Goal: Information Seeking & Learning: Understand process/instructions

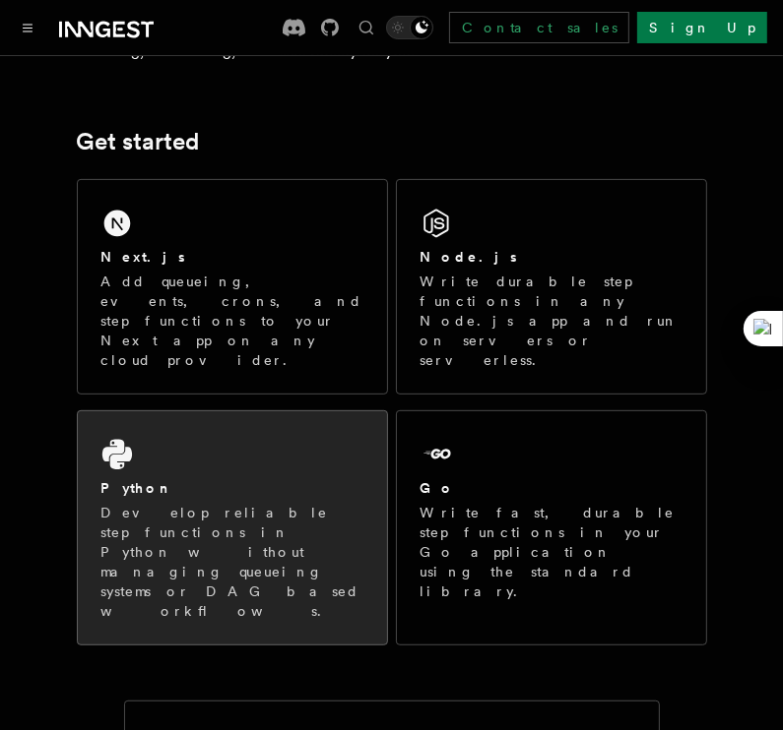
click at [301, 503] on p "Develop reliable step functions in Python without managing queueing systems or …" at bounding box center [232, 562] width 262 height 118
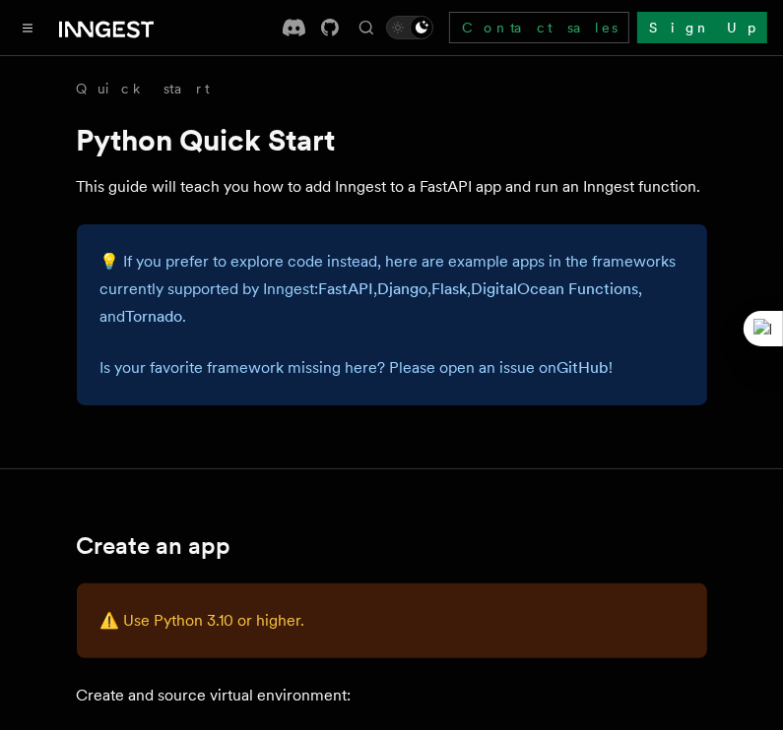
click at [18, 38] on div at bounding box center [85, 28] width 138 height 28
click at [20, 31] on button "Toggle navigation" at bounding box center [28, 28] width 24 height 24
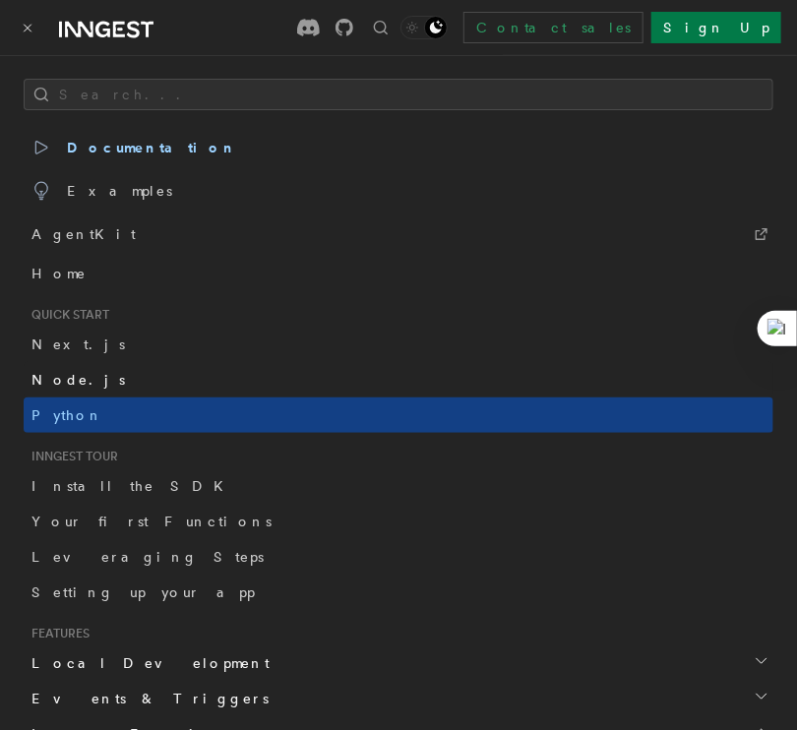
click at [103, 378] on link "Node.js" at bounding box center [399, 379] width 750 height 35
click at [74, 378] on span "Node.js" at bounding box center [78, 380] width 94 height 16
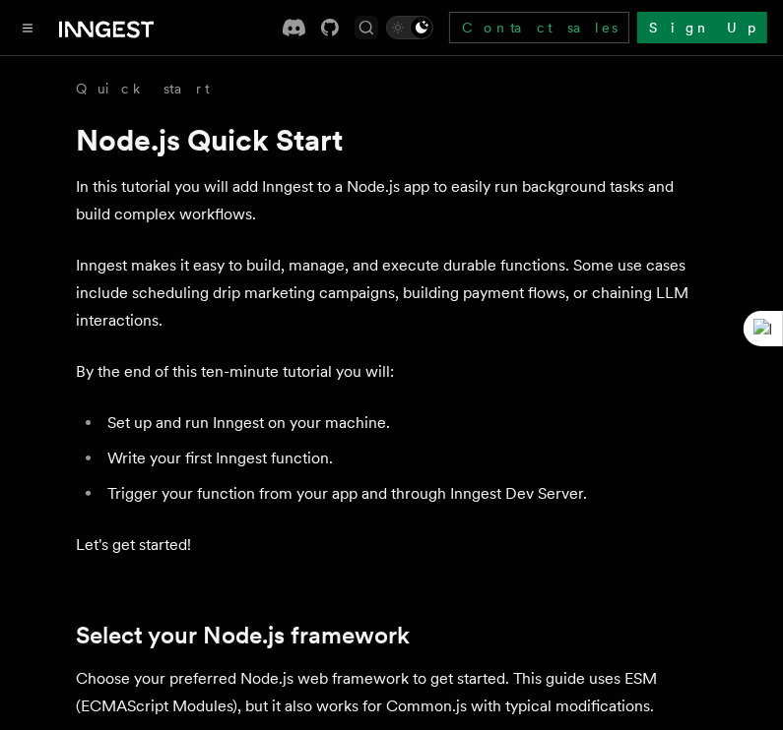
click at [376, 28] on icon "Find something..." at bounding box center [366, 28] width 20 height 20
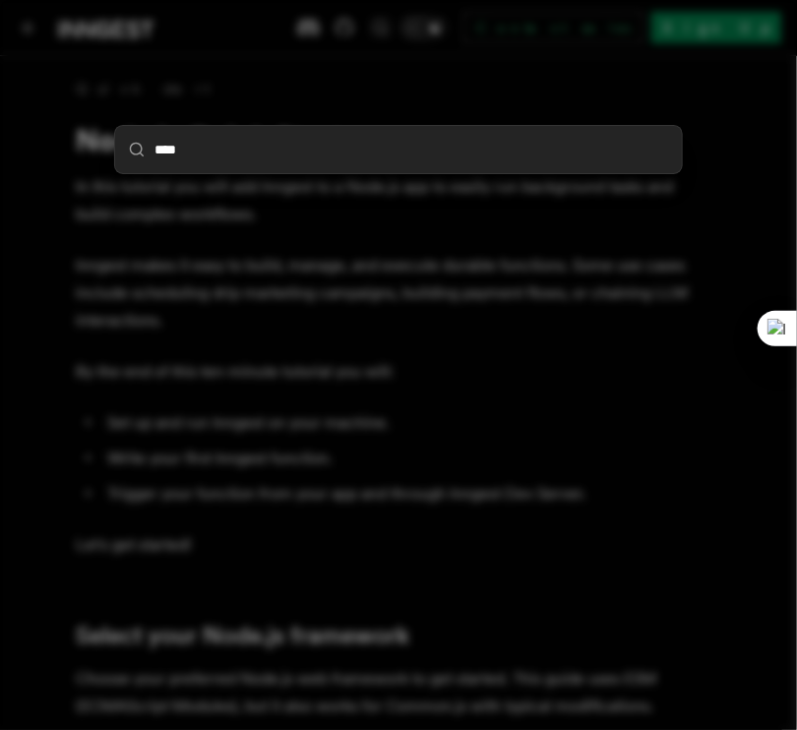
type input "*****"
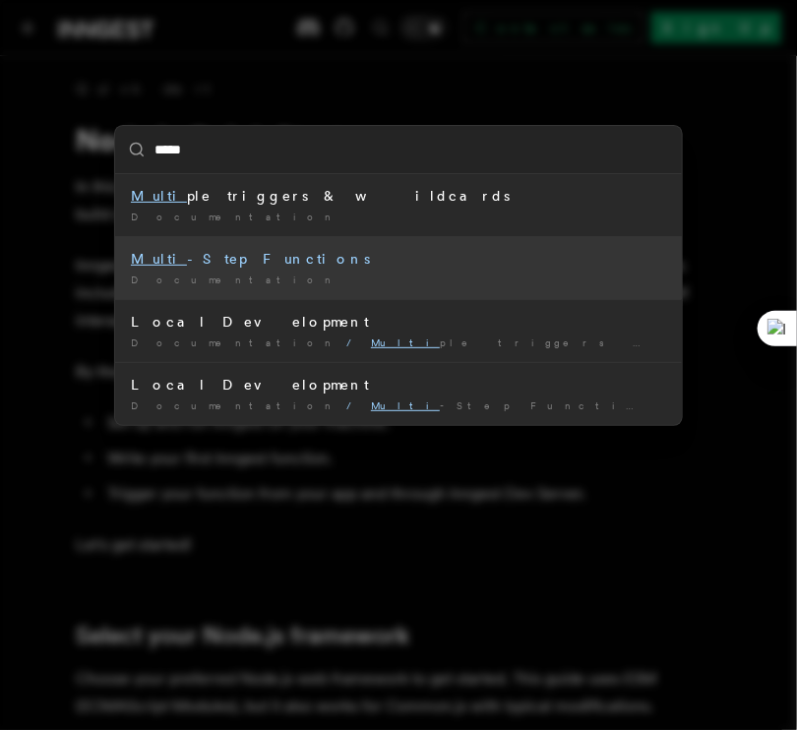
click at [350, 258] on div "Multi -Step Functions" at bounding box center [398, 259] width 535 height 20
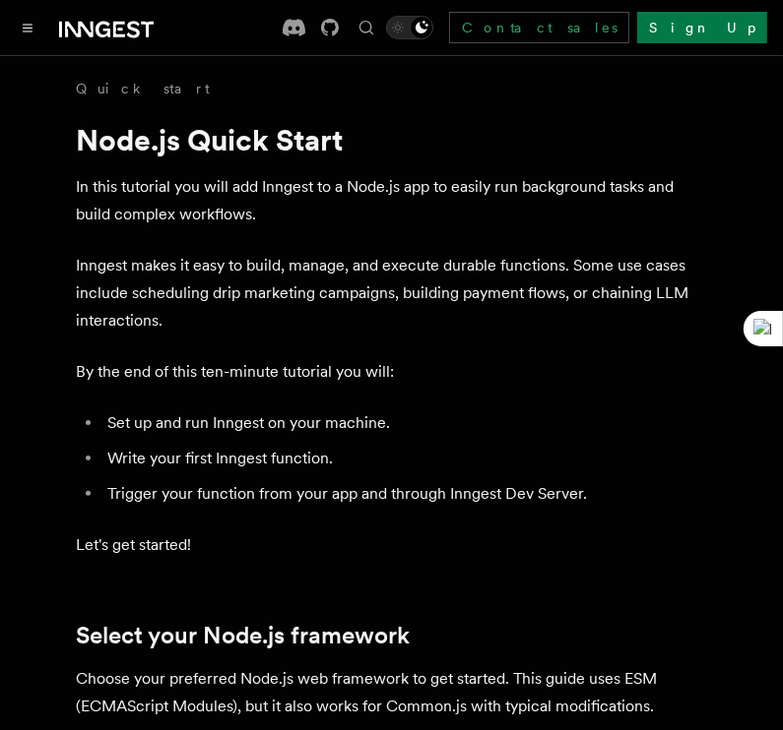
click at [302, 223] on p "In this tutorial you will add Inngest to a Node.js app to easily run background…" at bounding box center [392, 200] width 630 height 55
click at [96, 88] on link "Quick start" at bounding box center [144, 89] width 134 height 20
click at [30, 31] on icon "Toggle navigation" at bounding box center [28, 28] width 10 height 9
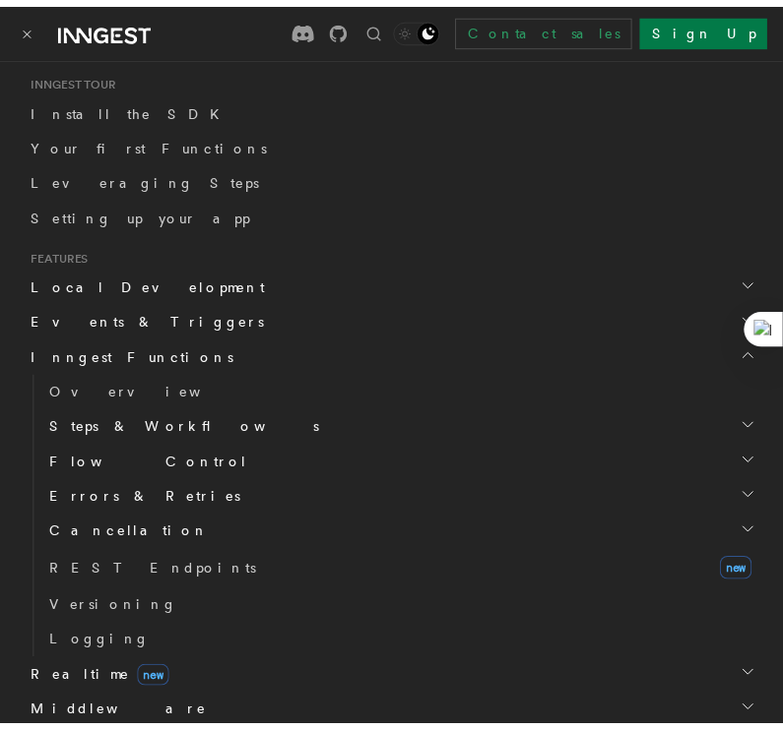
scroll to position [378, 0]
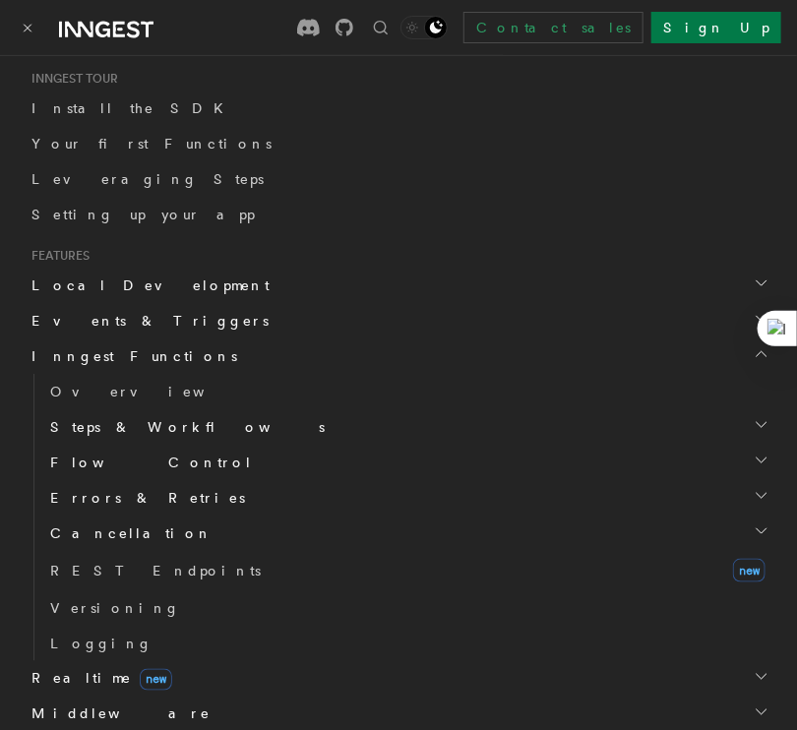
click at [741, 327] on h2 "Events & Triggers" at bounding box center [399, 320] width 750 height 35
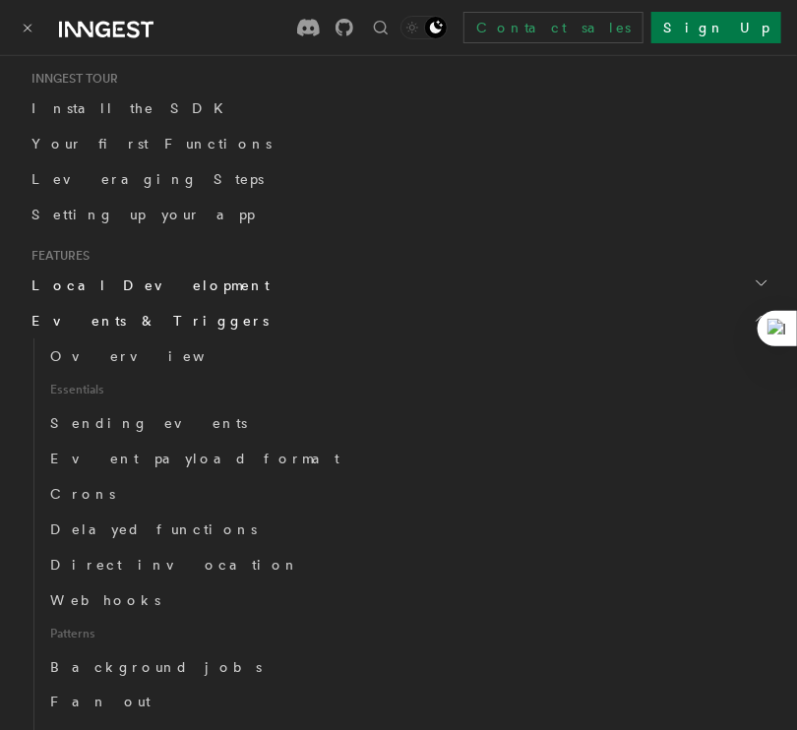
click at [741, 327] on h2 "Events & Triggers" at bounding box center [399, 320] width 750 height 35
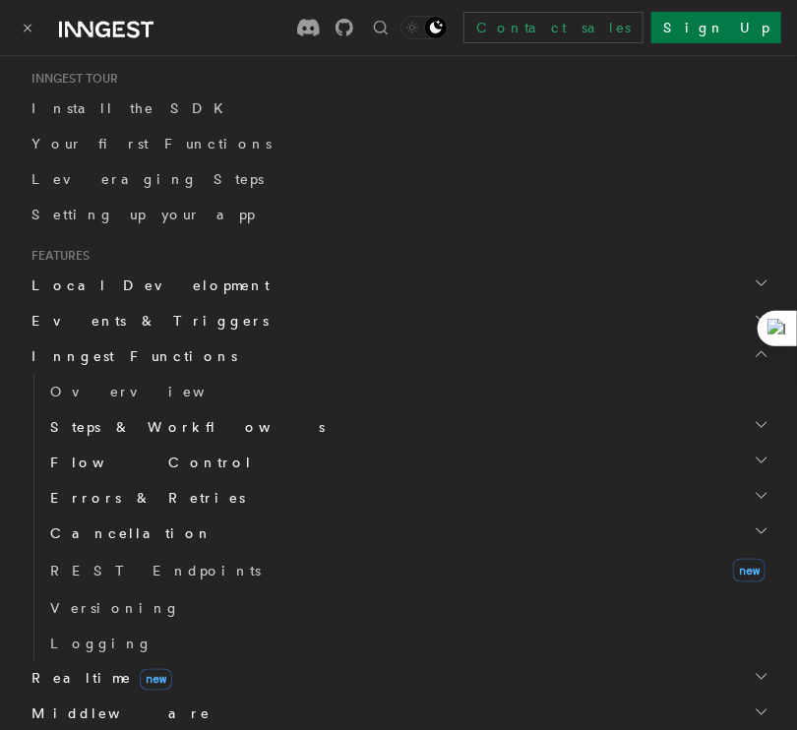
click at [741, 327] on h2 "Events & Triggers" at bounding box center [399, 320] width 750 height 35
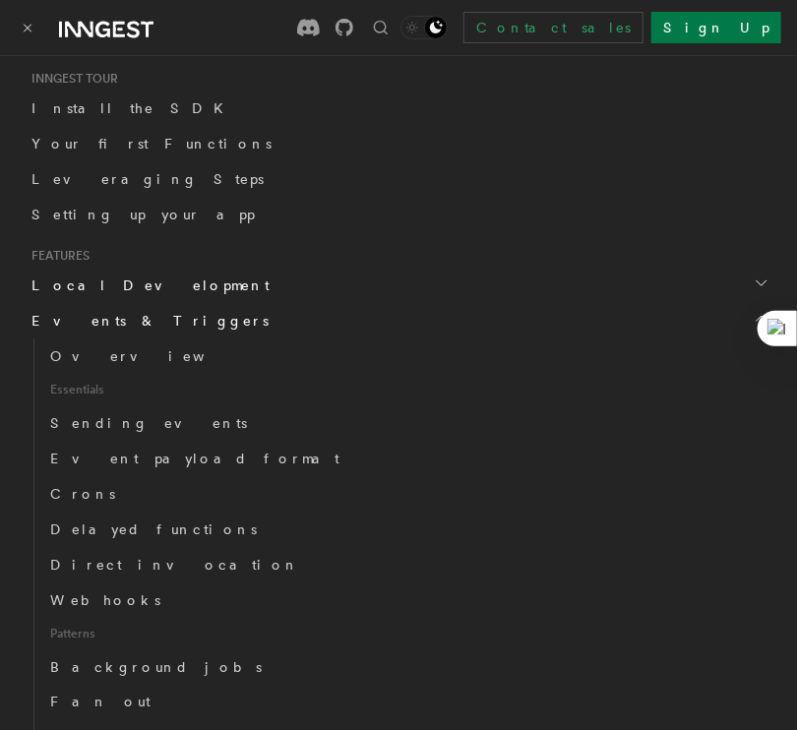
click at [741, 327] on h2 "Events & Triggers" at bounding box center [399, 320] width 750 height 35
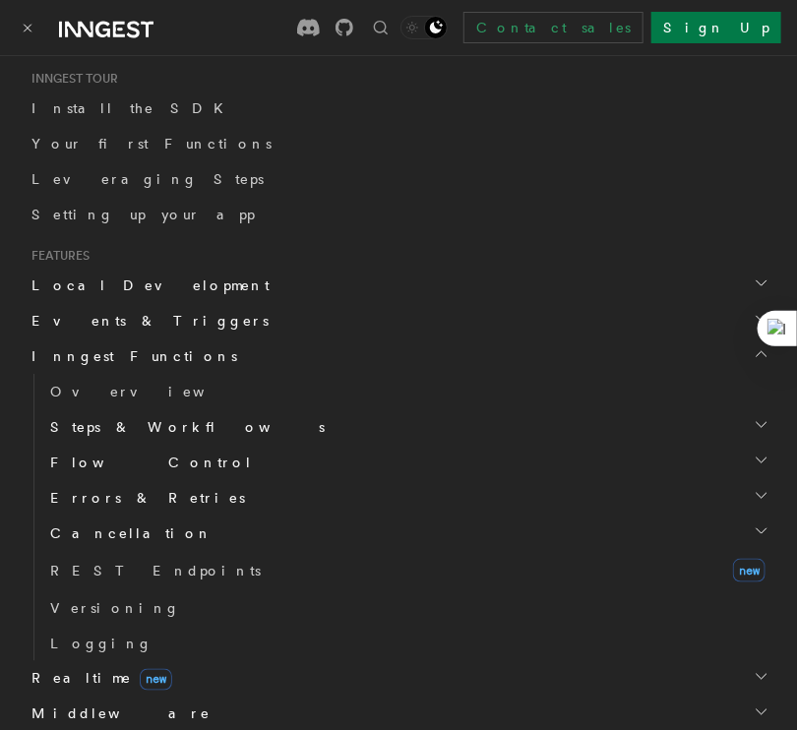
click at [103, 354] on span "Inngest Functions" at bounding box center [131, 356] width 214 height 20
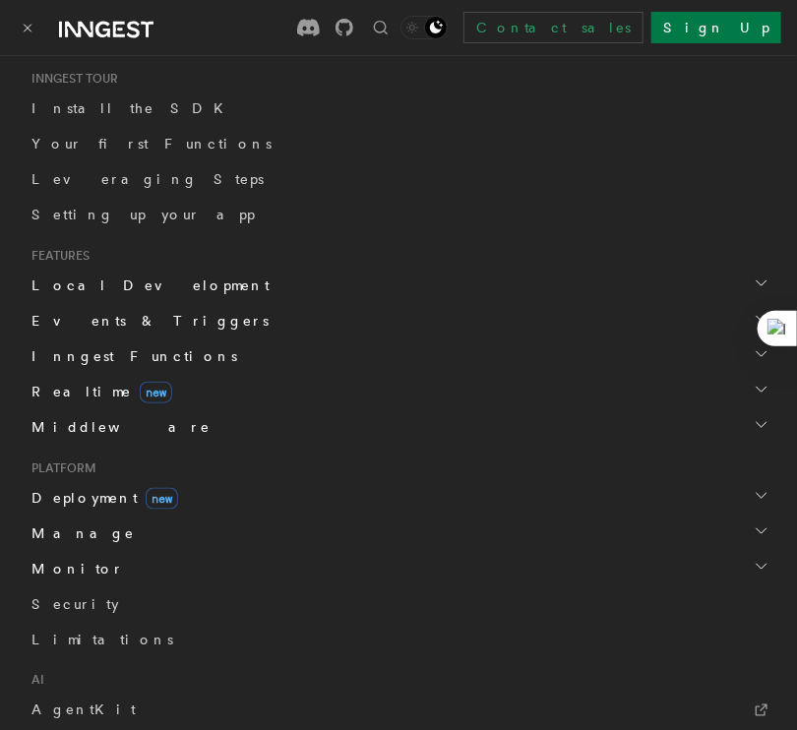
click at [103, 354] on span "Inngest Functions" at bounding box center [131, 356] width 214 height 20
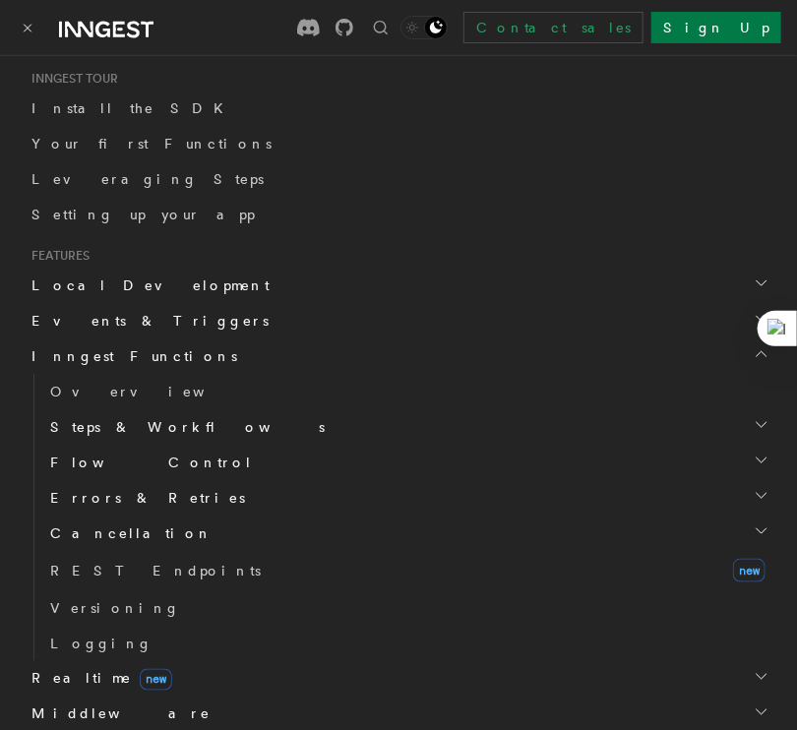
click at [113, 316] on span "Events & Triggers" at bounding box center [146, 321] width 245 height 20
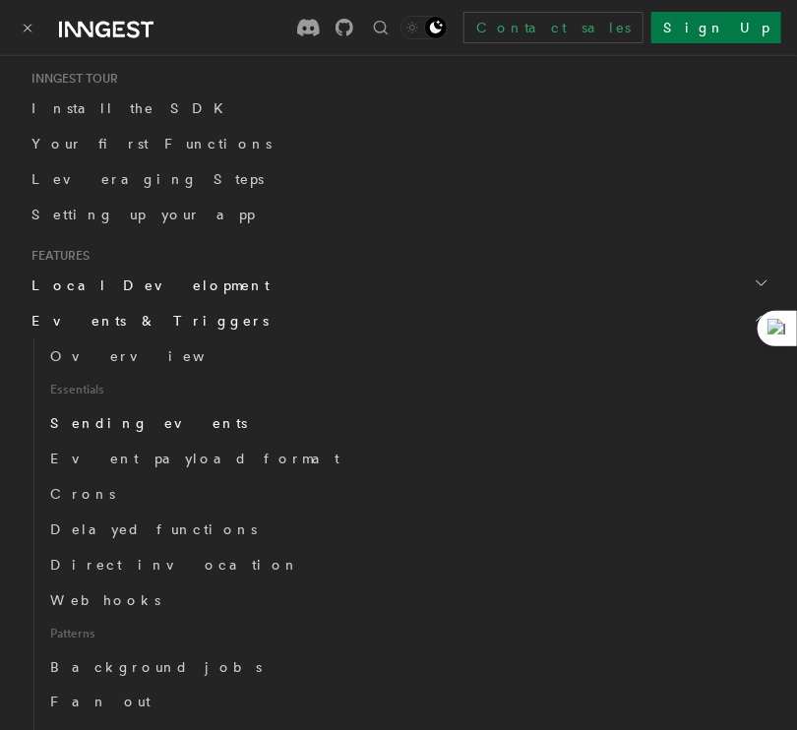
click at [112, 421] on span "Sending events" at bounding box center [148, 423] width 197 height 16
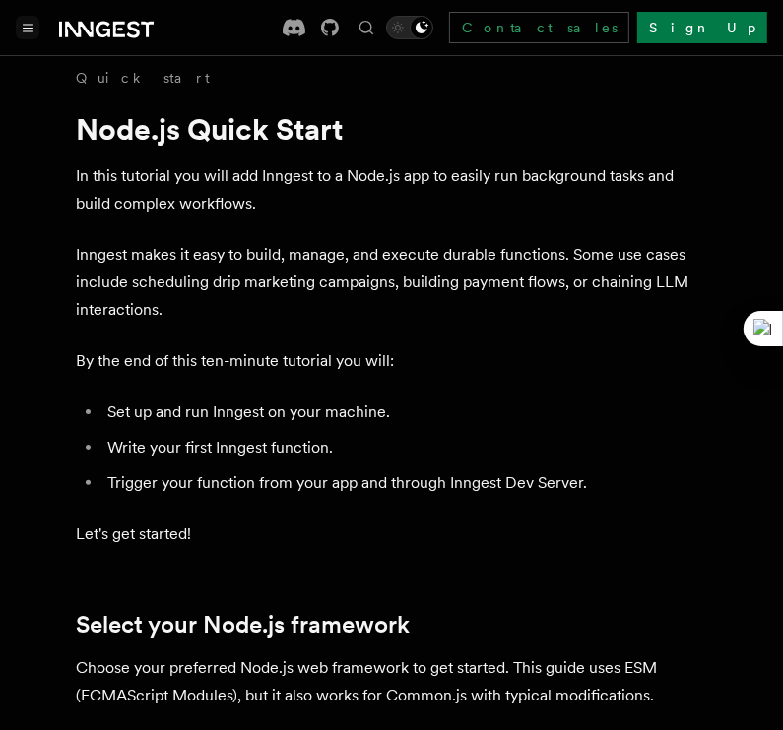
scroll to position [12, 0]
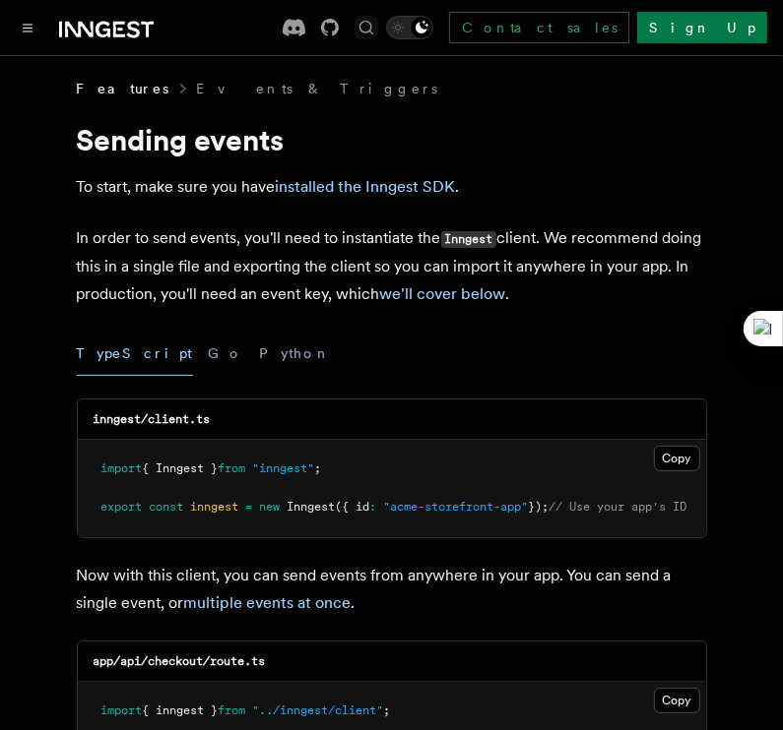
click at [376, 26] on icon "Find something..." at bounding box center [366, 28] width 20 height 20
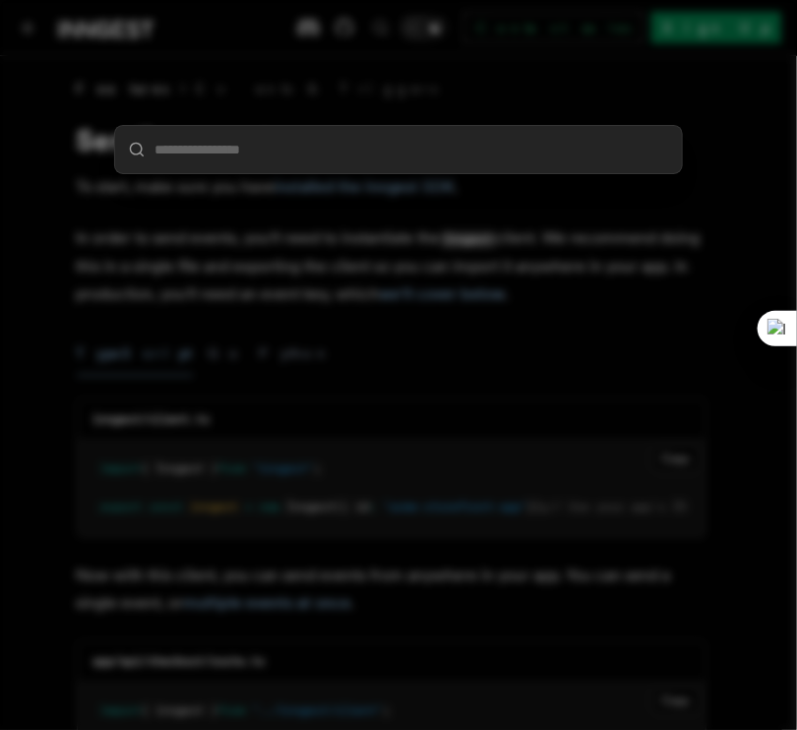
click at [391, 147] on input "search" at bounding box center [398, 149] width 567 height 47
type input "**********"
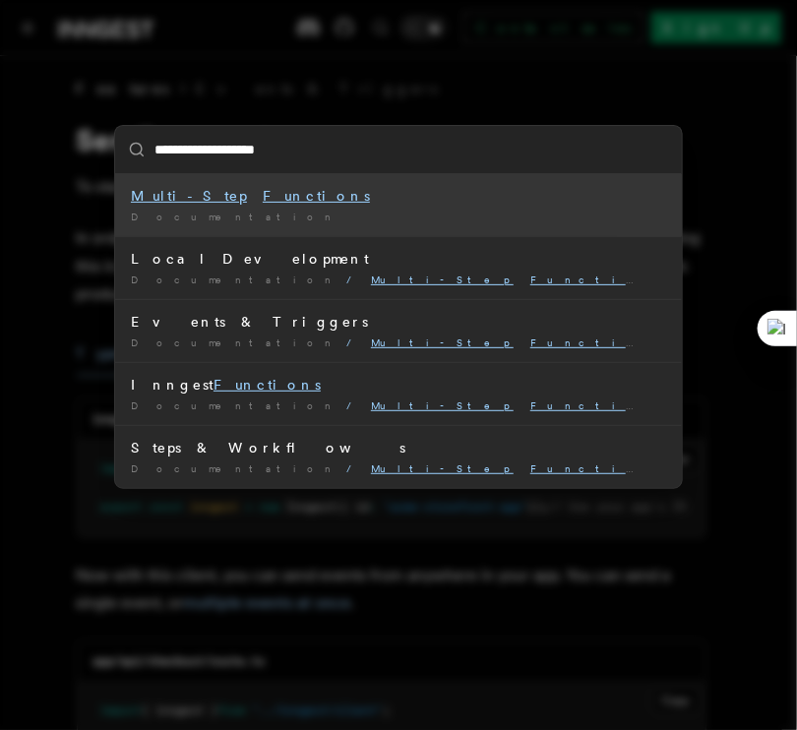
click at [263, 194] on mark "Functions" at bounding box center [316, 196] width 107 height 16
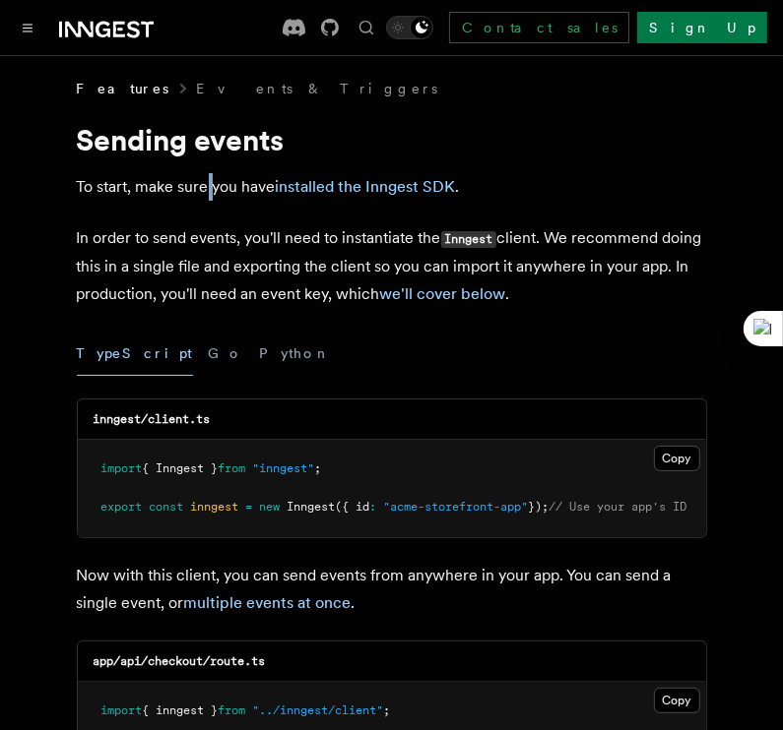
click at [206, 194] on p "To start, make sure you have installed the Inngest SDK ." at bounding box center [392, 187] width 630 height 28
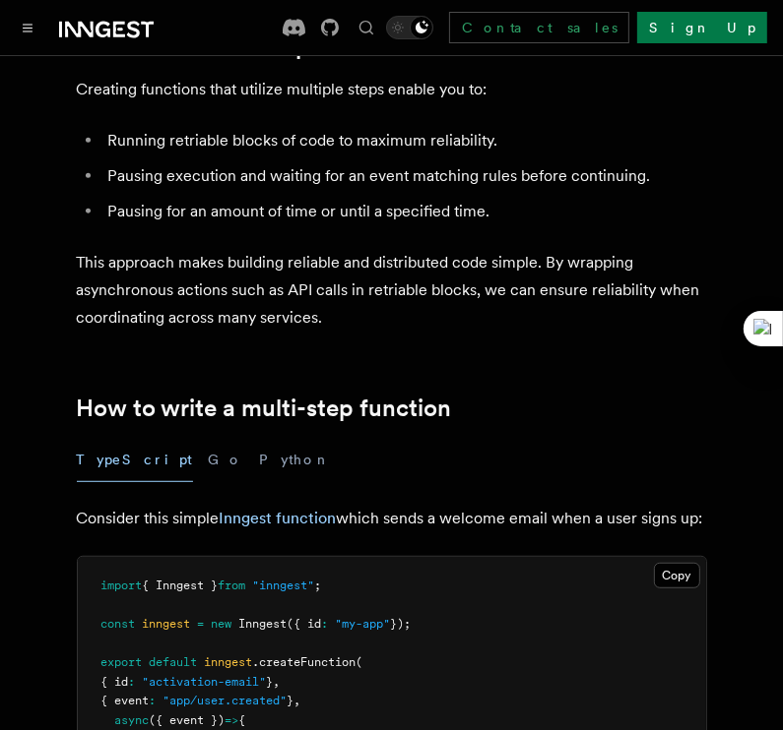
scroll to position [401, 0]
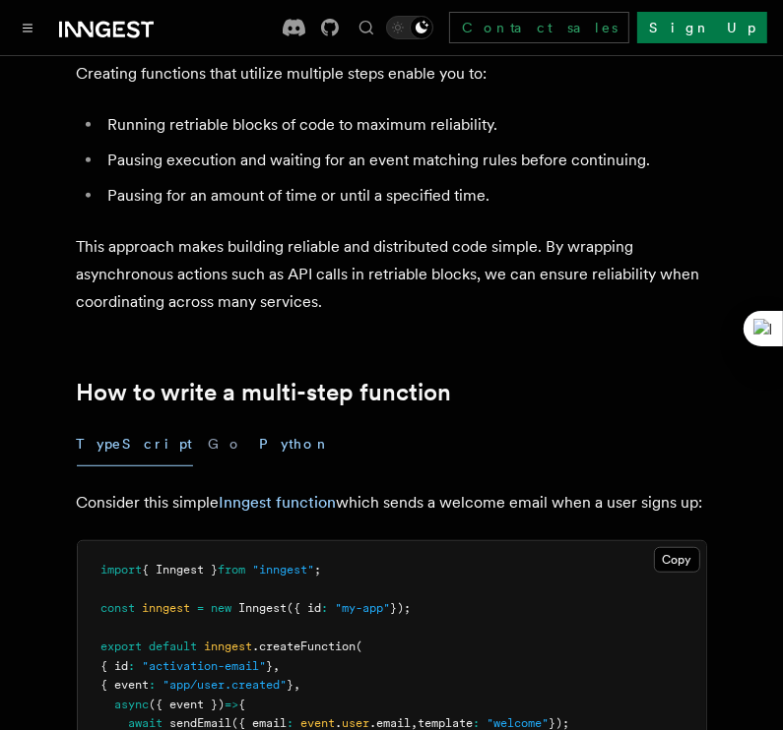
click at [260, 422] on button "Python" at bounding box center [296, 444] width 72 height 44
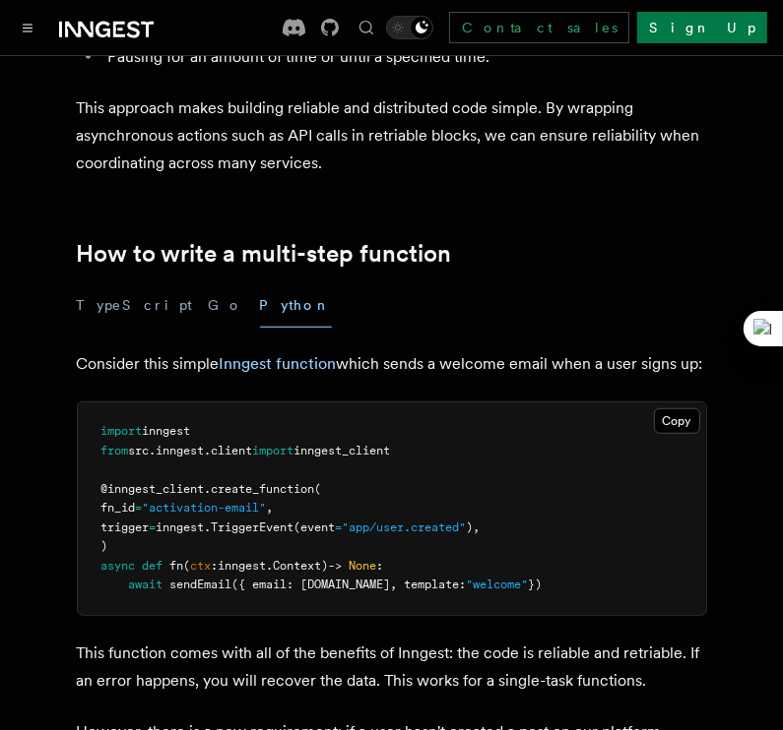
scroll to position [467, 0]
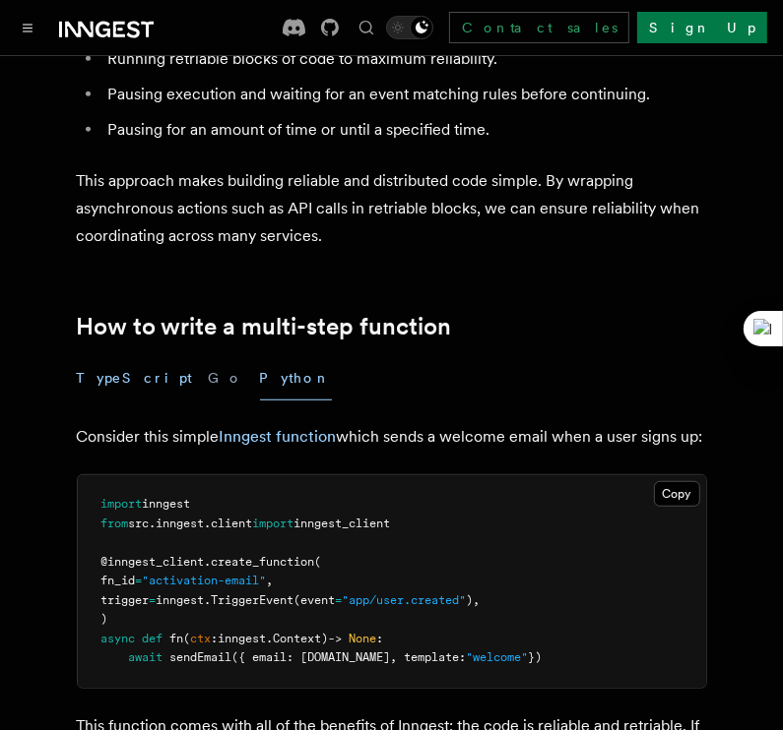
click at [98, 357] on button "TypeScript" at bounding box center [135, 378] width 116 height 44
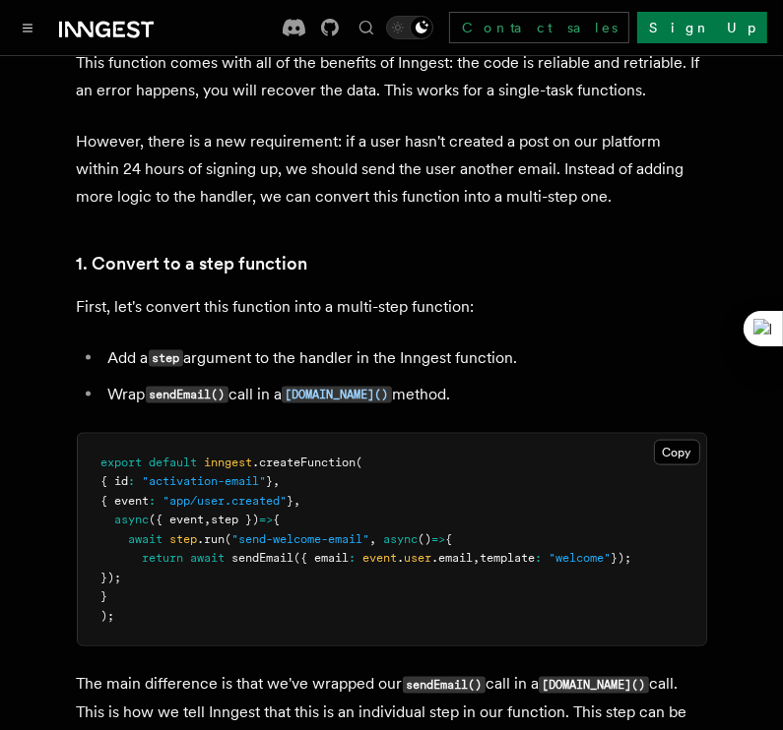
scroll to position [1184, 0]
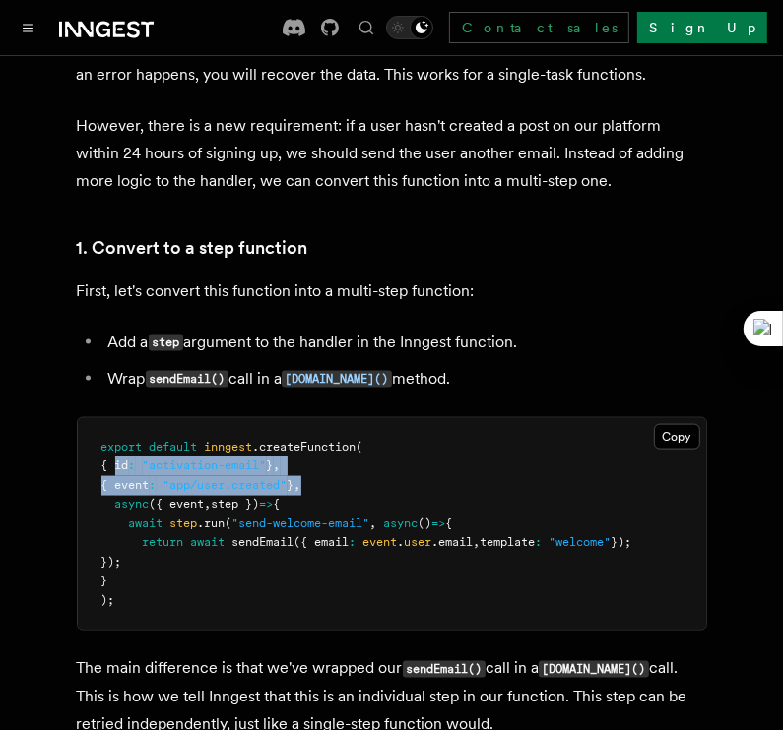
drag, startPoint x: 331, startPoint y: 468, endPoint x: 114, endPoint y: 449, distance: 217.4
click at [114, 449] on pre "export default inngest .createFunction ( { id : "activation-email" } , { event …" at bounding box center [392, 524] width 628 height 213
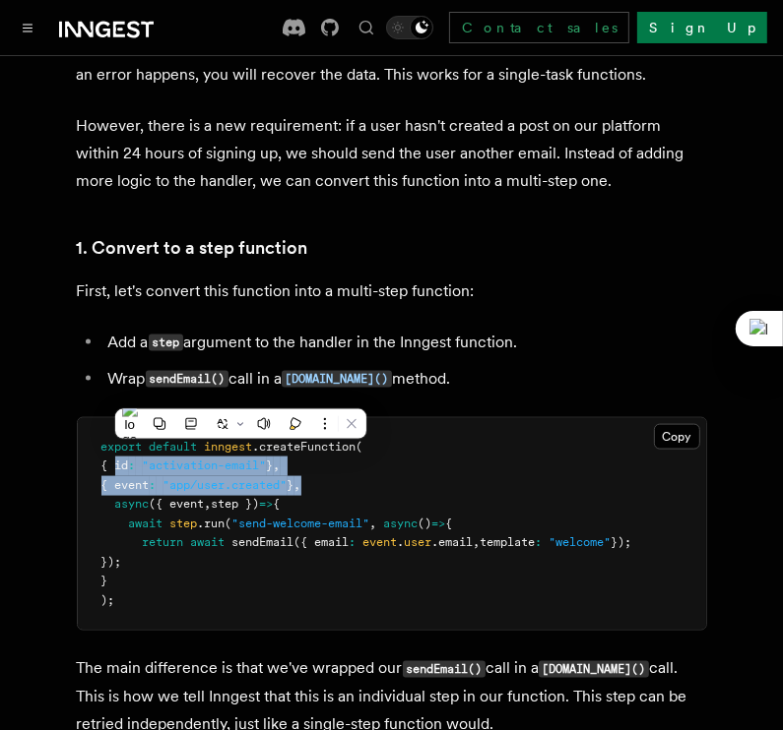
copy code "{ id : "activation-email" } , { event : "app/user.created" } ,"
click at [398, 472] on pre "export default inngest .createFunction ( { id : "activation-email" } , { event …" at bounding box center [392, 524] width 628 height 213
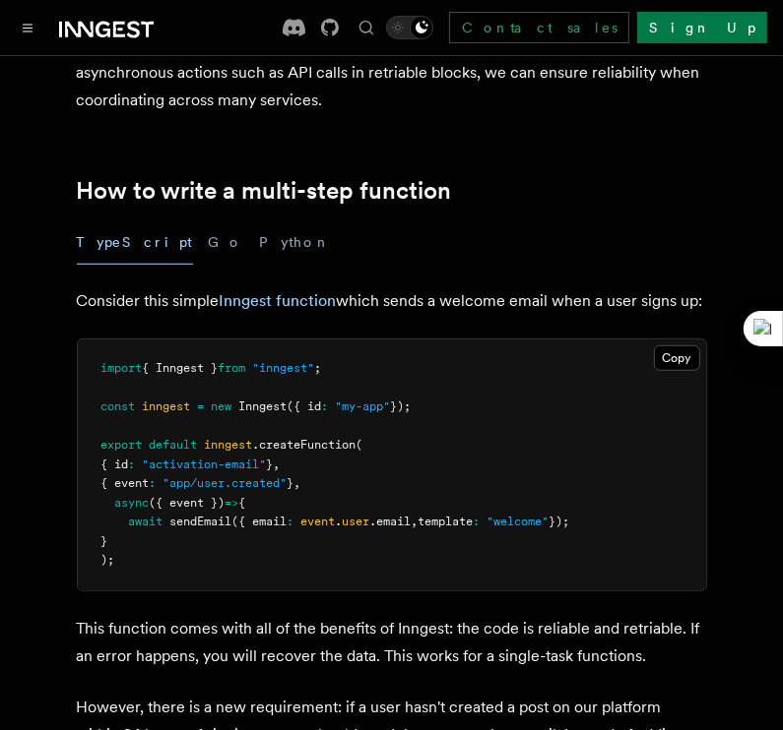
scroll to position [598, 0]
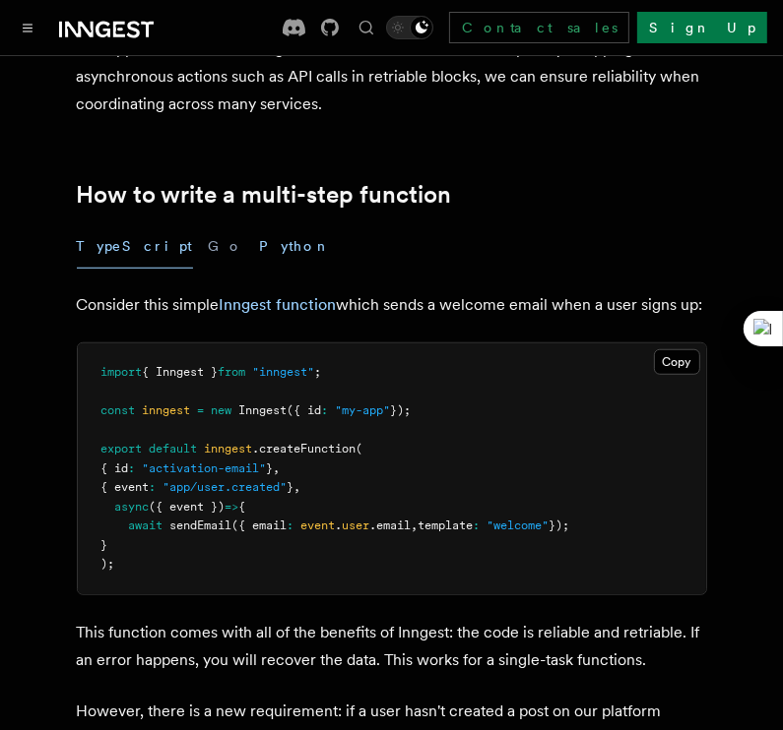
click at [260, 233] on button "Python" at bounding box center [296, 246] width 72 height 44
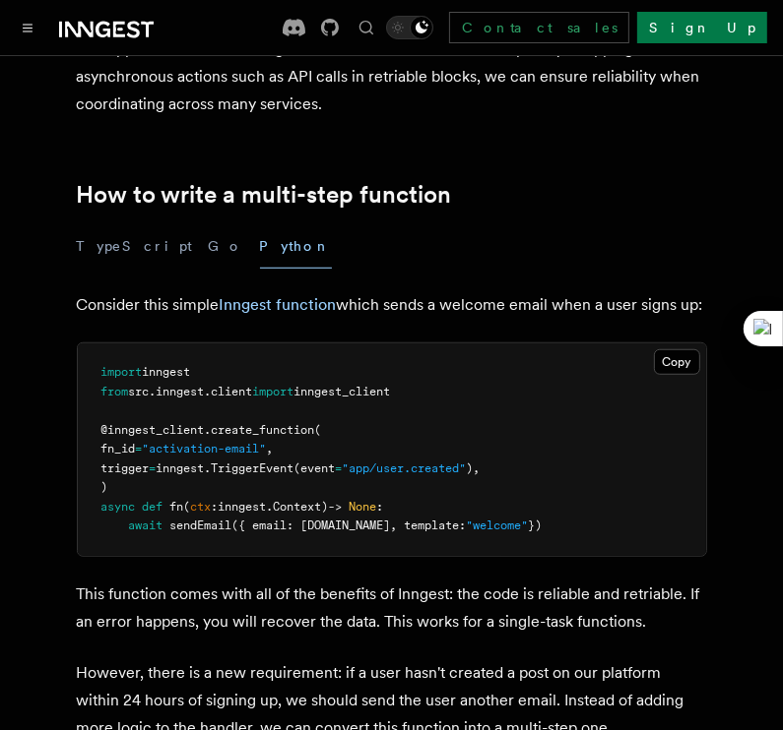
click at [429, 407] on pre "import inngest from src . inngest . client import inngest_client @inngest_clien…" at bounding box center [392, 450] width 628 height 213
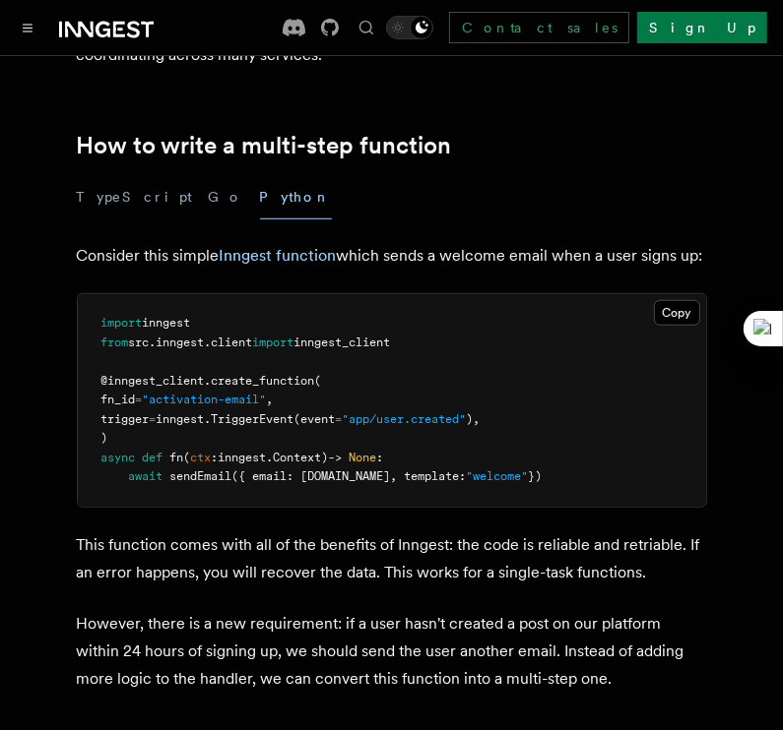
scroll to position [663, 0]
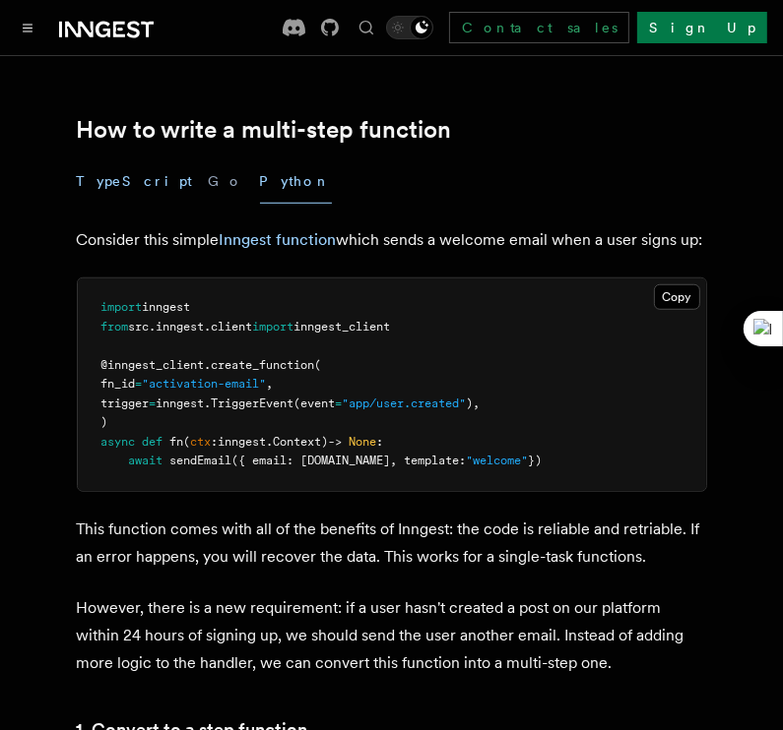
click at [115, 162] on button "TypeScript" at bounding box center [135, 181] width 116 height 44
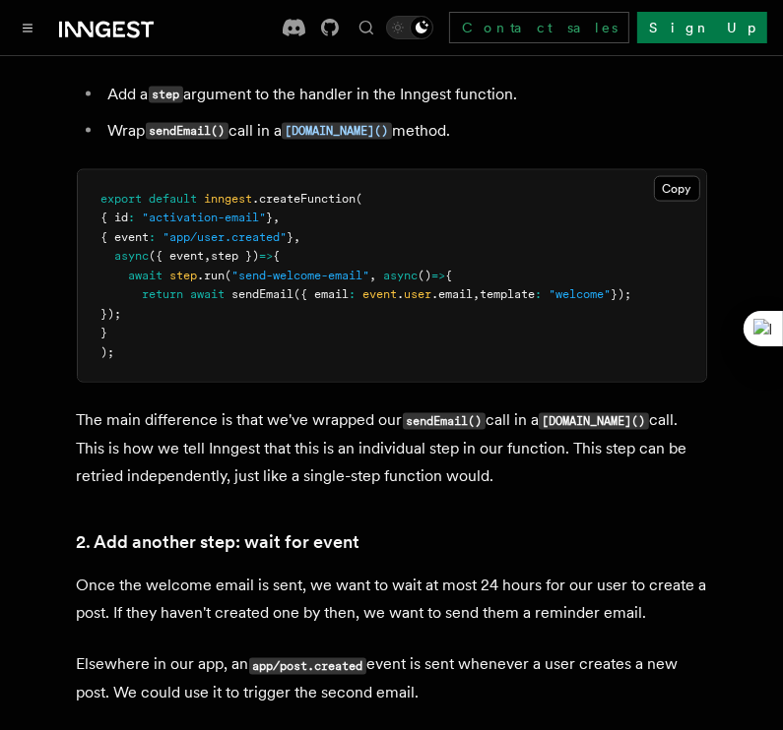
scroll to position [1433, 0]
